Goal: Task Accomplishment & Management: Manage account settings

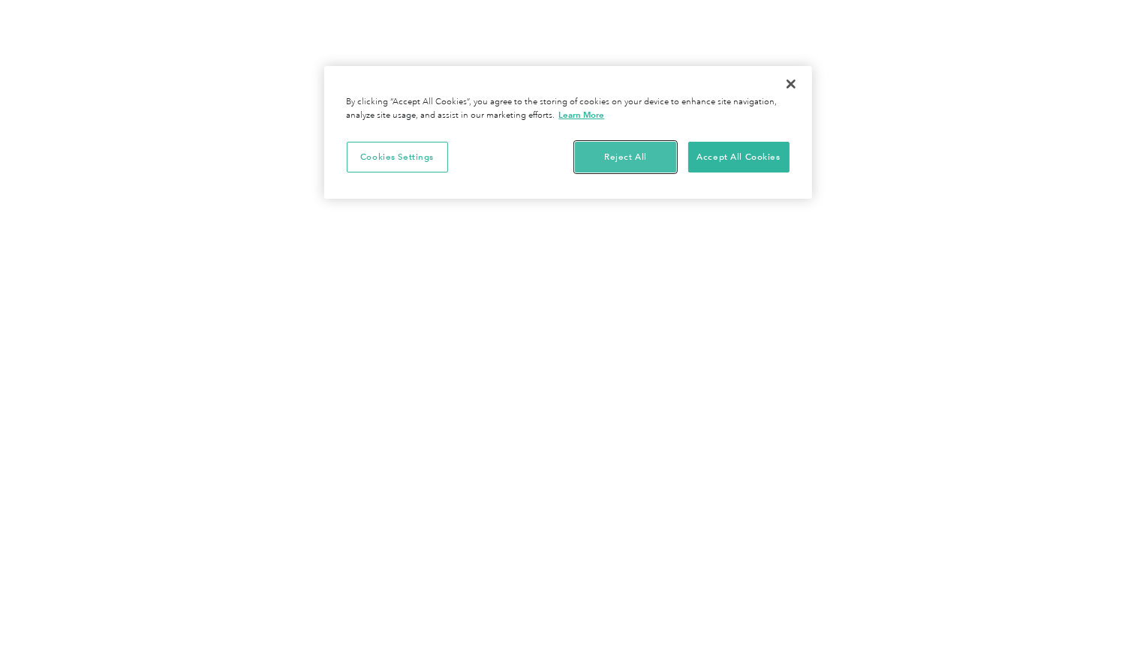
click at [618, 161] on button "Reject All" at bounding box center [625, 158] width 101 height 32
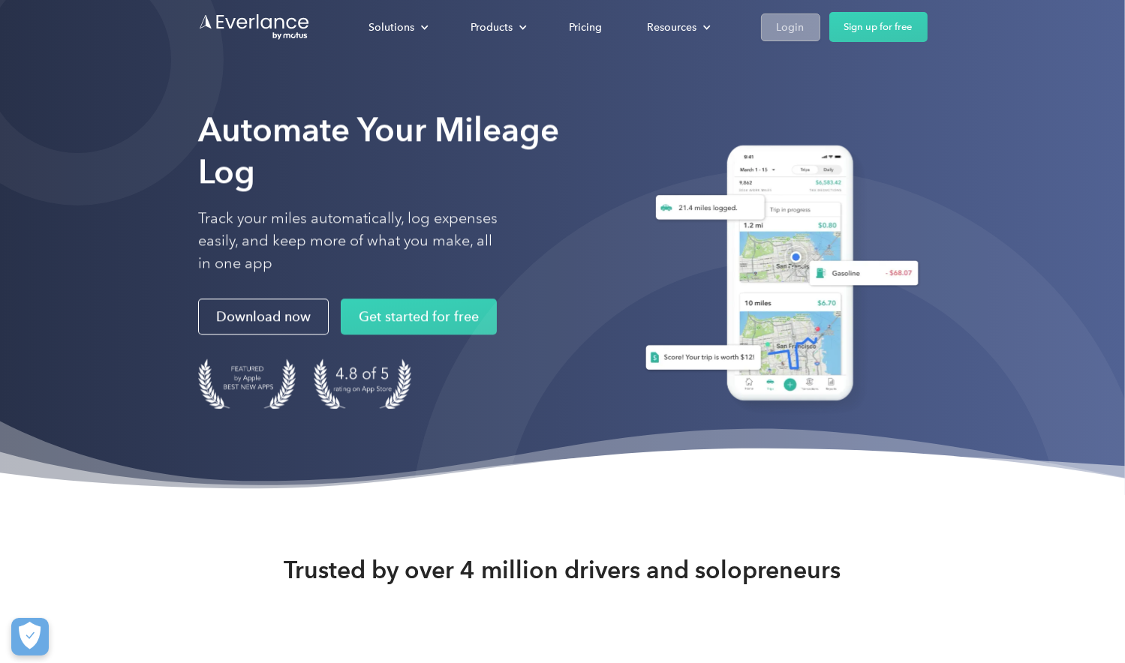
click at [798, 25] on div "Login" at bounding box center [791, 27] width 28 height 19
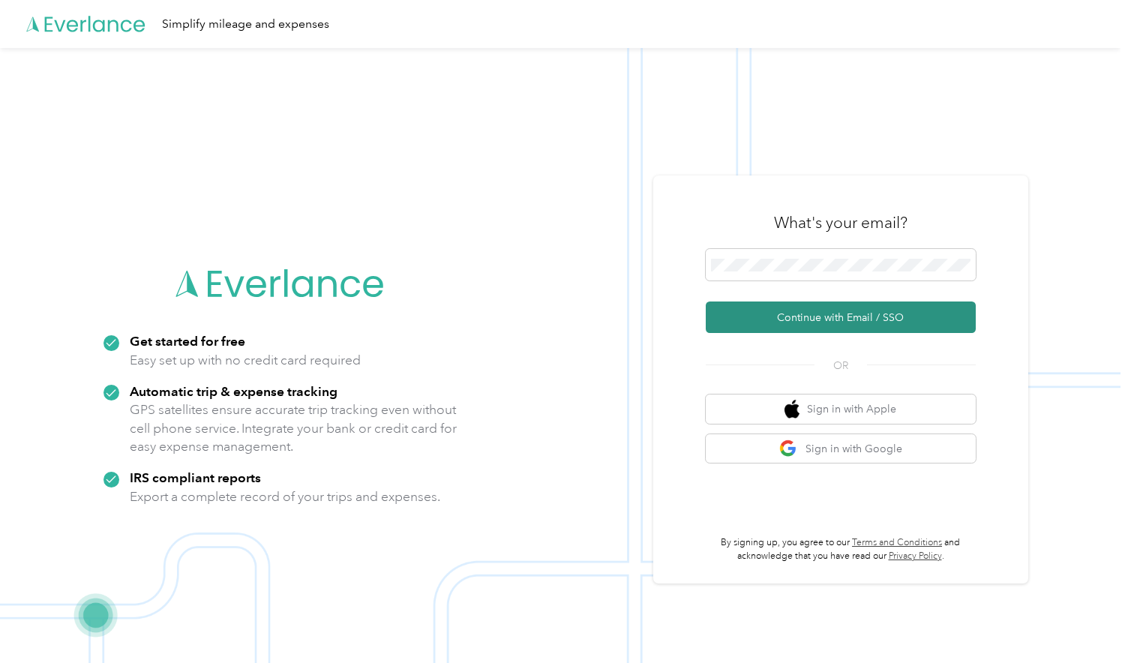
click at [832, 314] on button "Continue with Email / SSO" at bounding box center [841, 318] width 270 height 32
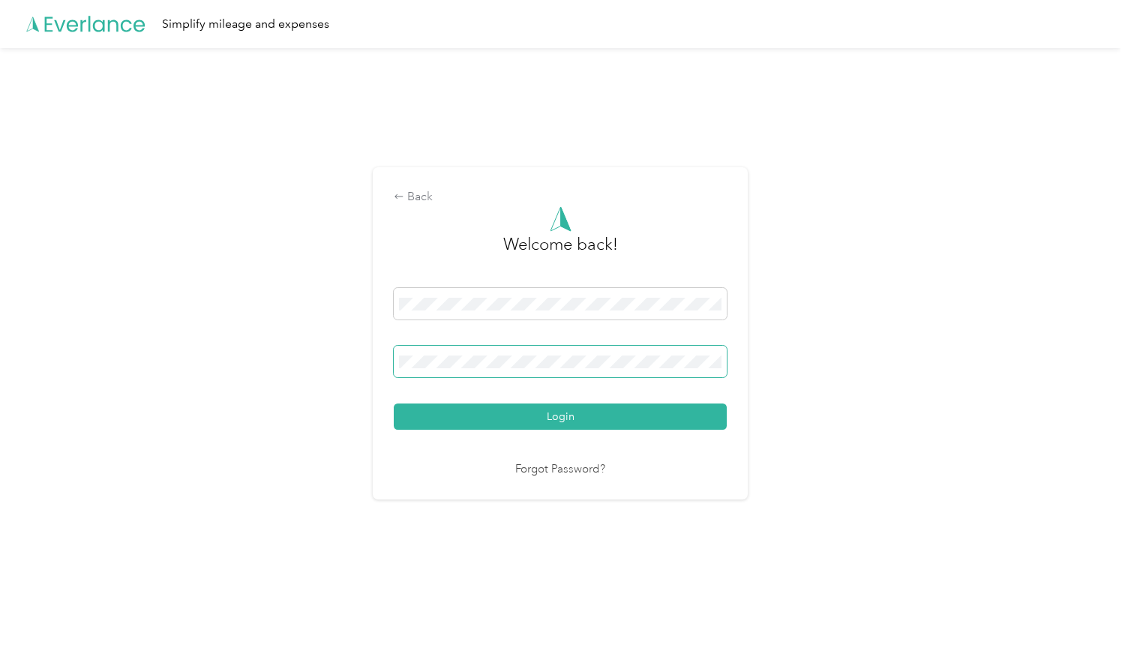
click at [394, 404] on button "Login" at bounding box center [560, 417] width 333 height 26
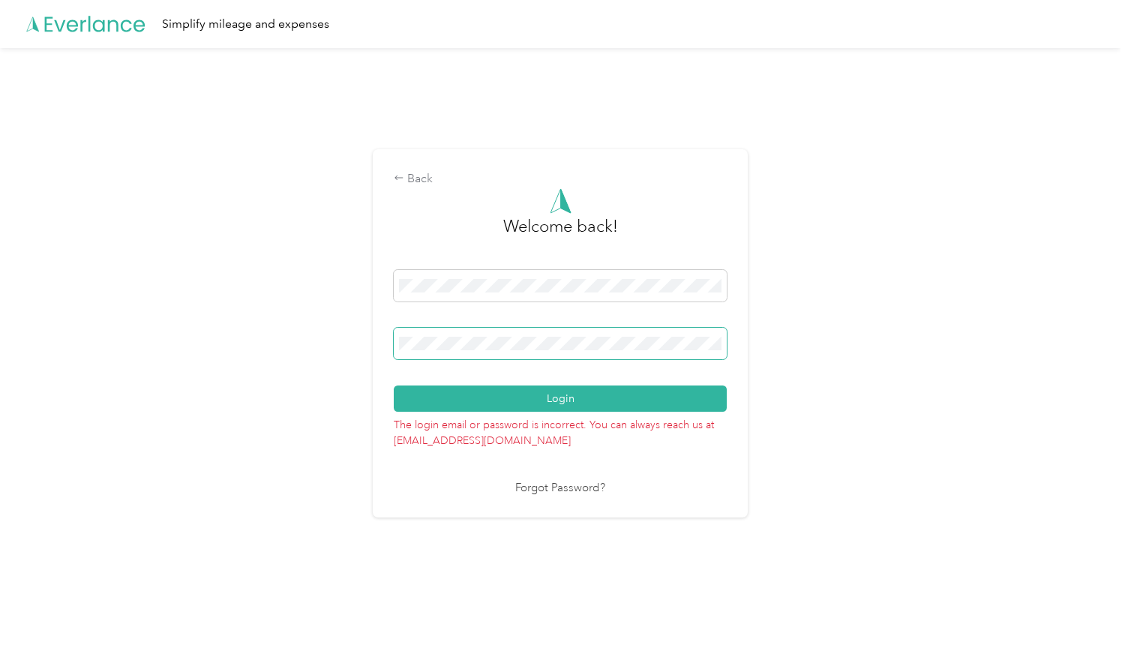
click at [637, 353] on span at bounding box center [560, 344] width 333 height 32
click at [394, 386] on button "Login" at bounding box center [560, 399] width 333 height 26
click at [748, 341] on div "Back Welcome back! Login The login email or password is incorrect. You can alwa…" at bounding box center [560, 333] width 375 height 368
click at [416, 178] on div "Back" at bounding box center [560, 179] width 333 height 18
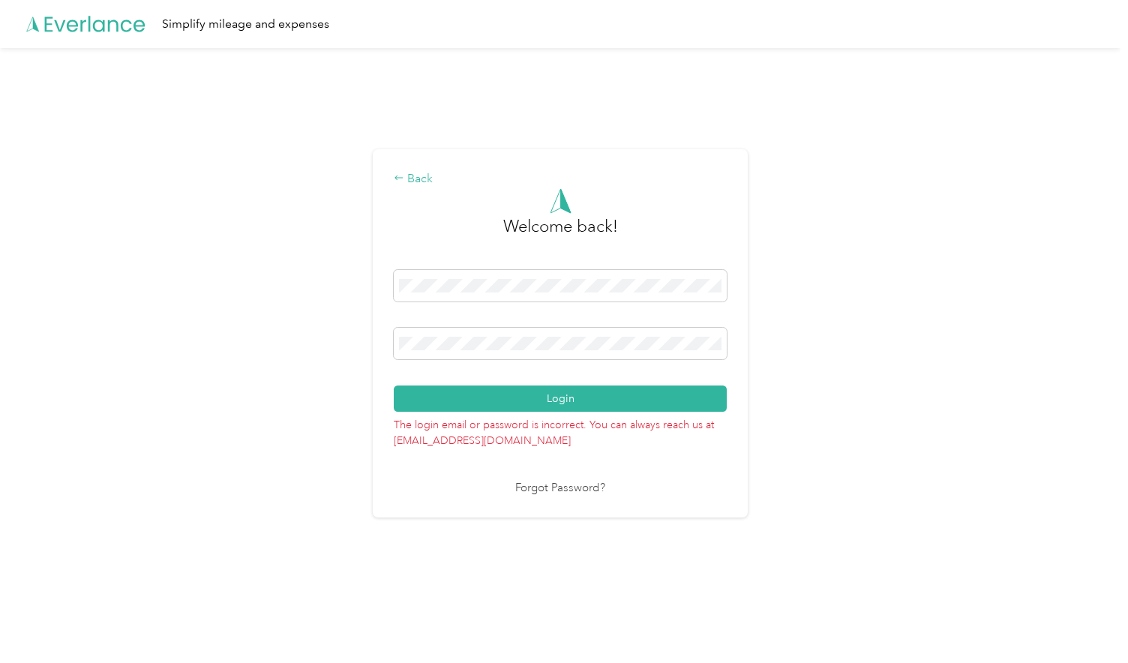
click at [416, 178] on div "Back" at bounding box center [560, 179] width 333 height 18
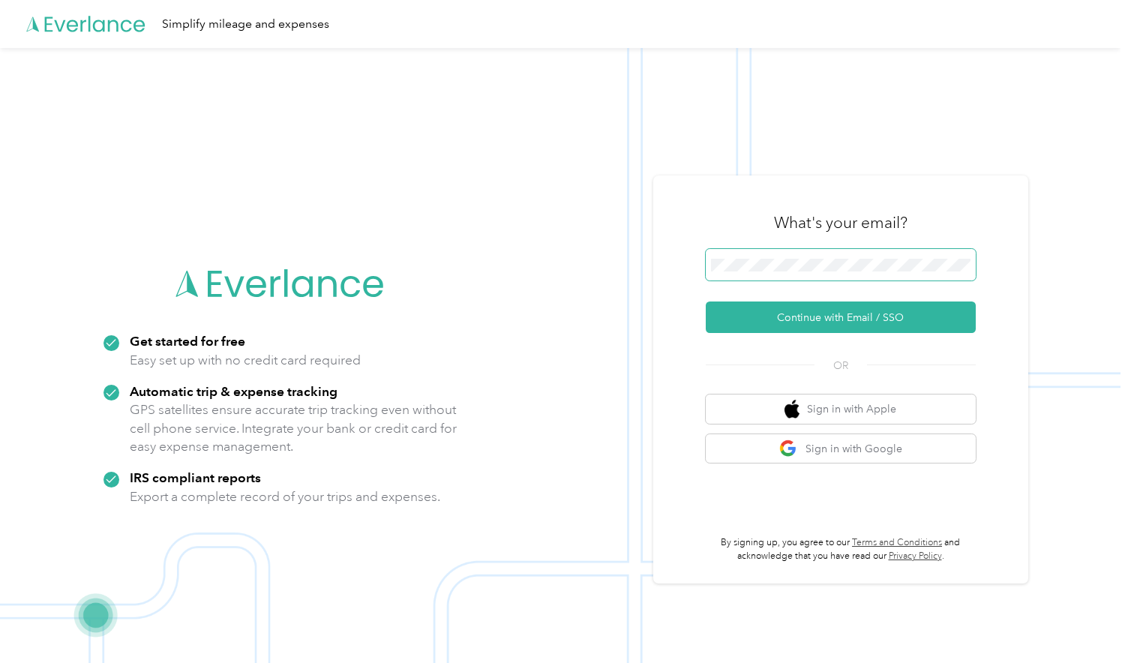
click at [841, 272] on span at bounding box center [841, 265] width 270 height 32
click at [834, 317] on button "Continue with Email / SSO" at bounding box center [841, 318] width 270 height 32
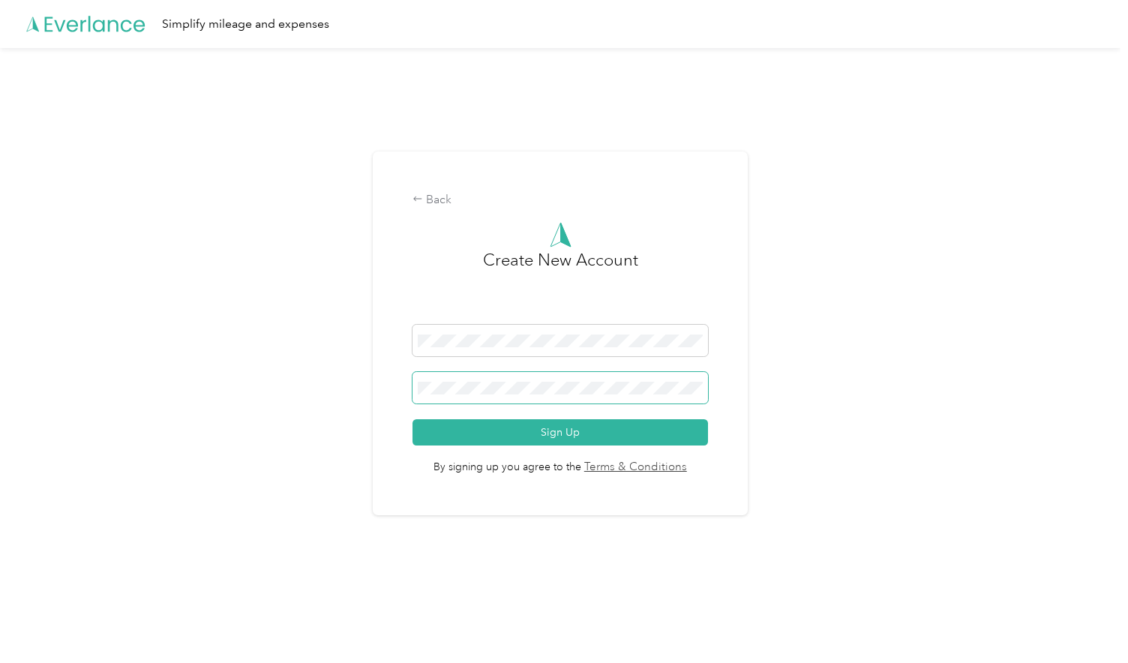
click at [413, 419] on button "Sign Up" at bounding box center [561, 432] width 296 height 26
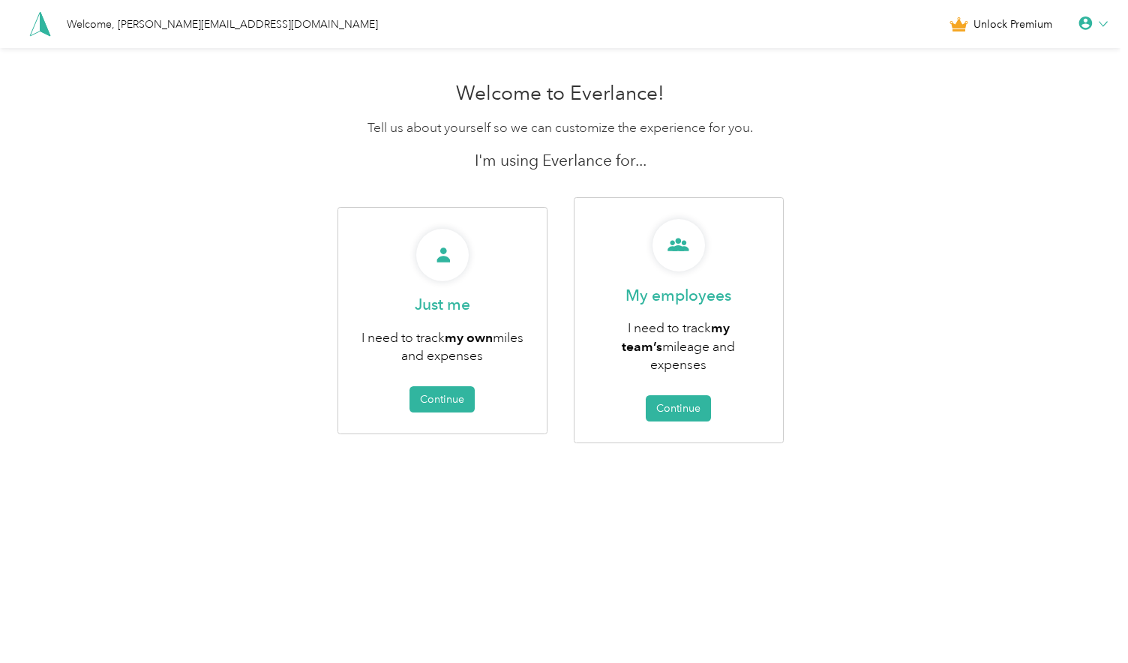
click at [1108, 26] on icon at bounding box center [1103, 24] width 9 height 9
click at [1002, 53] on div "Personal Settings" at bounding box center [1043, 53] width 168 height 32
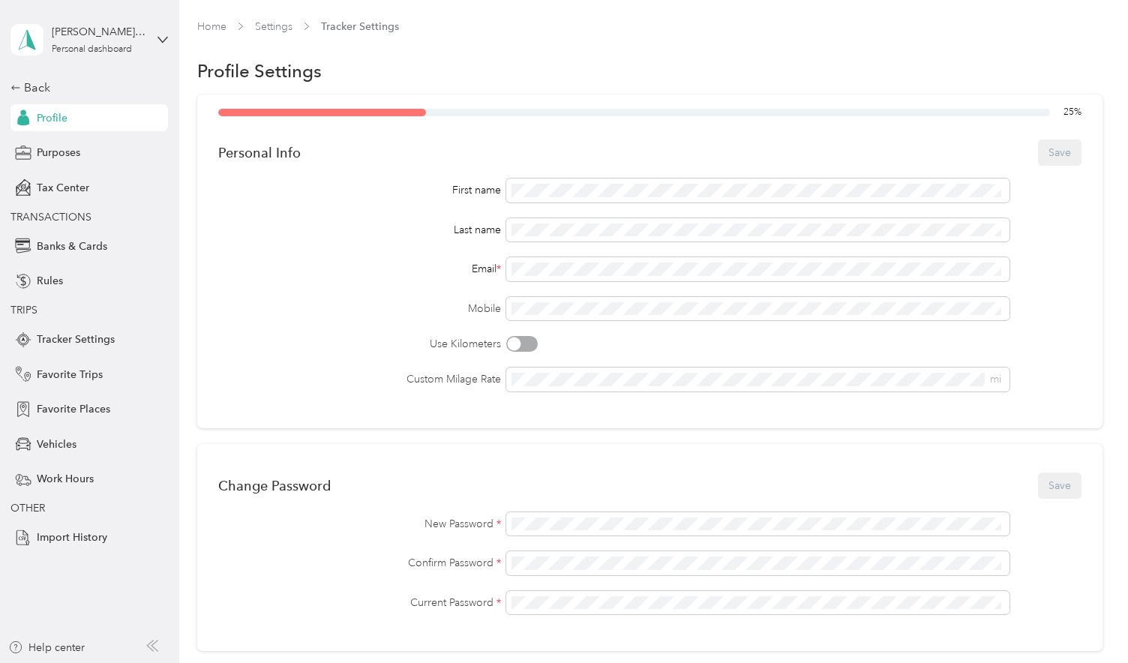
click at [56, 120] on span "Profile" at bounding box center [52, 118] width 31 height 16
click at [50, 445] on span "Vehicles" at bounding box center [57, 445] width 40 height 16
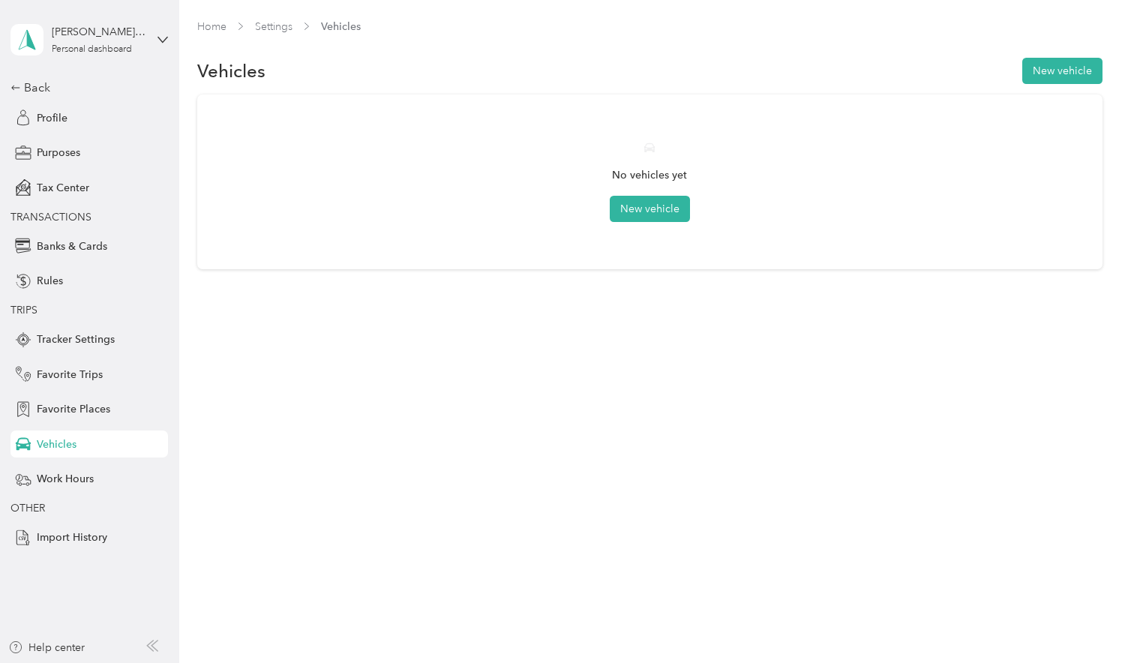
click at [156, 29] on div "barron.stevenl@gmail.com Personal dashboard" at bounding box center [90, 40] width 158 height 53
click at [61, 120] on div "Log out" at bounding box center [53, 117] width 58 height 16
